Goal: Transaction & Acquisition: Purchase product/service

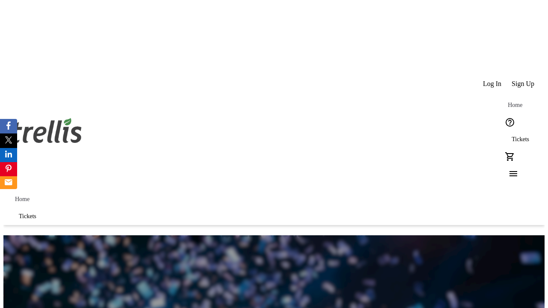
click at [512, 136] on span "Tickets" at bounding box center [521, 139] width 18 height 7
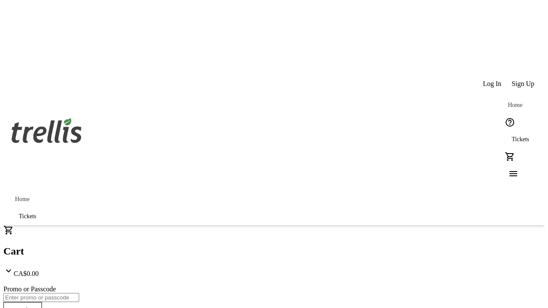
type input "1"
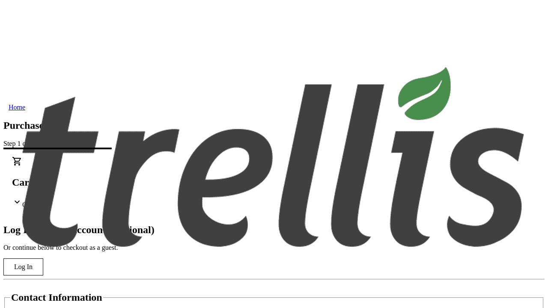
type input "[PERSON_NAME][EMAIL_ADDRESS][PERSON_NAME][DOMAIN_NAME]"
type input "[PERSON_NAME]"
